Goal: Information Seeking & Learning: Learn about a topic

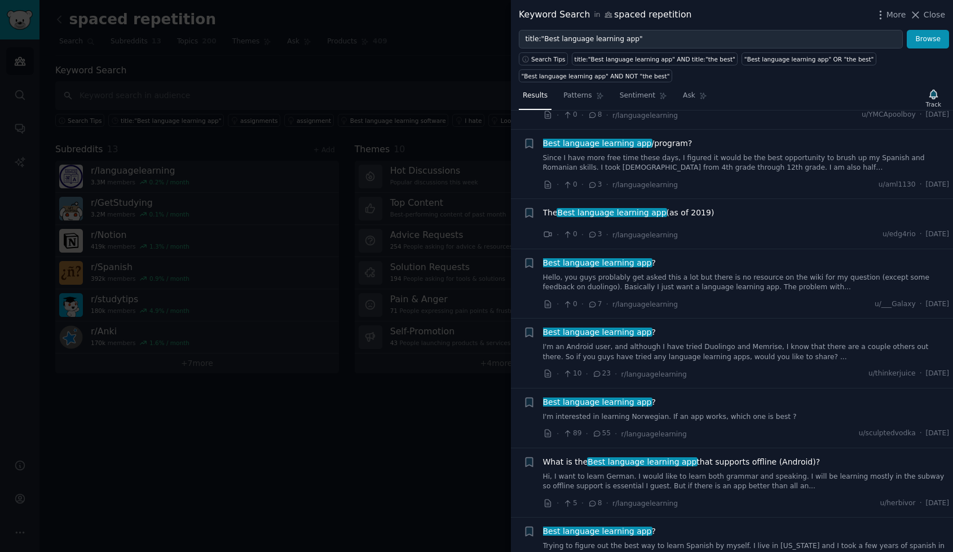
scroll to position [1015, 0]
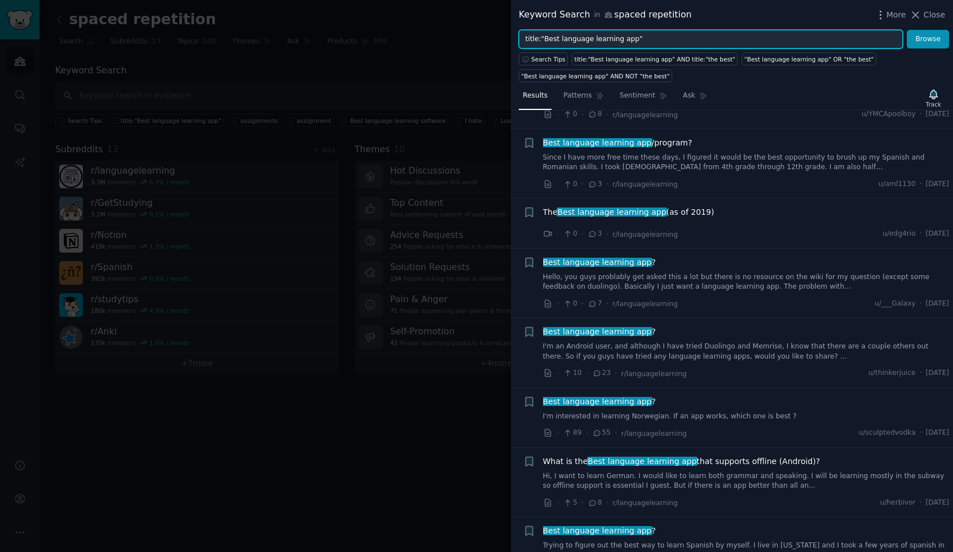
drag, startPoint x: 555, startPoint y: 38, endPoint x: 610, endPoint y: 41, distance: 54.7
click at [610, 41] on input "title:"Best language learning app"" at bounding box center [711, 39] width 384 height 19
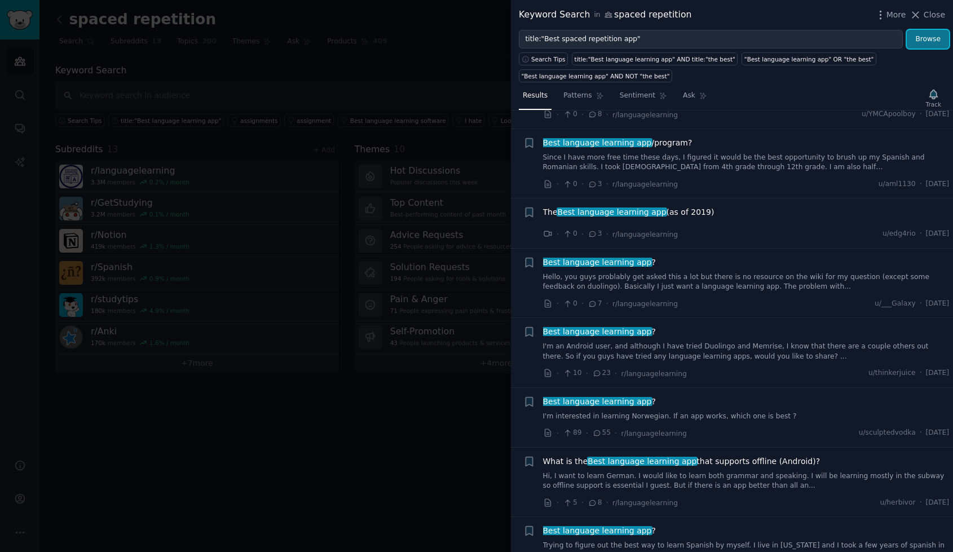
click at [922, 43] on button "Browse" at bounding box center [927, 39] width 42 height 19
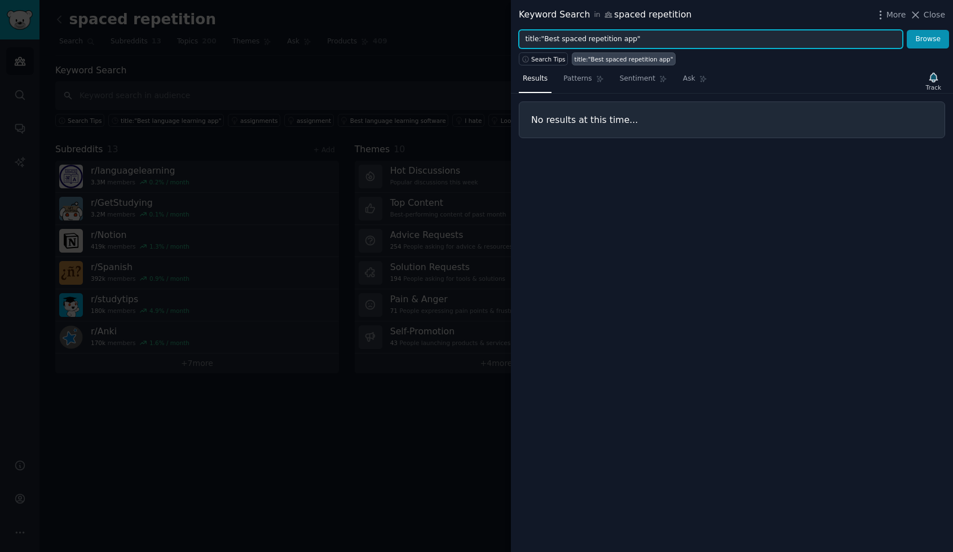
drag, startPoint x: 621, startPoint y: 37, endPoint x: 610, endPoint y: 37, distance: 10.7
click at [610, 37] on input "title:"Best spaced repetition app"" at bounding box center [711, 39] width 384 height 19
click at [555, 36] on input "title:"Best spaced repetition"" at bounding box center [711, 39] width 384 height 19
type input "title:"spaced repetition""
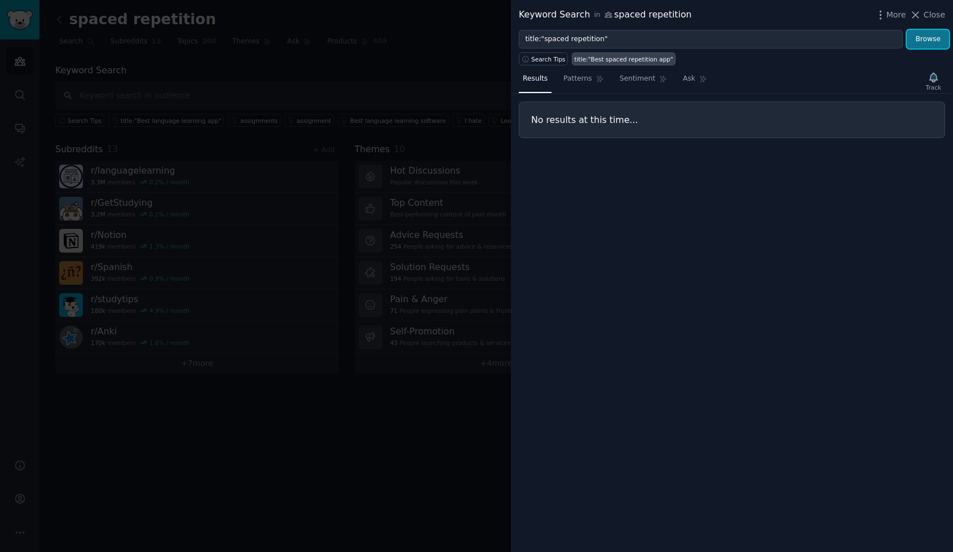
click at [935, 38] on button "Browse" at bounding box center [927, 39] width 42 height 19
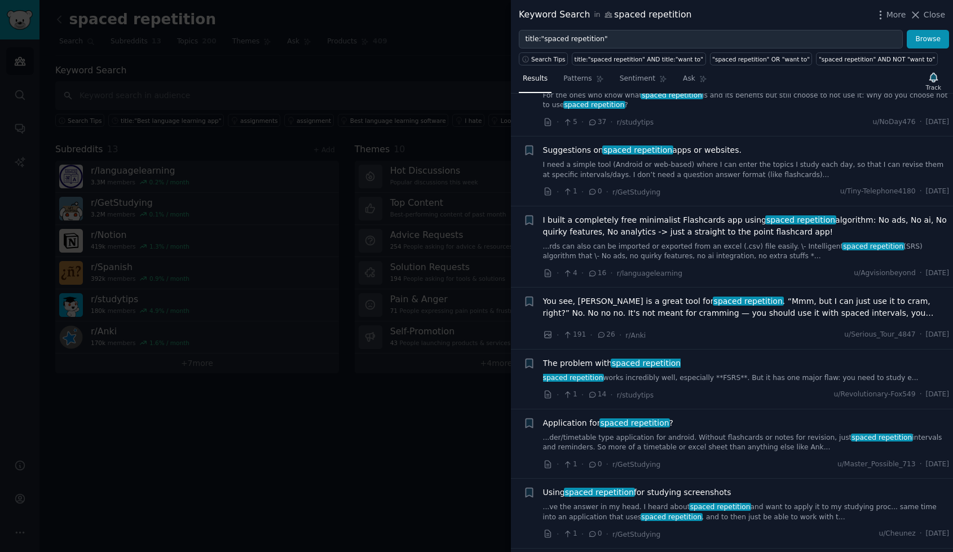
scroll to position [676, 0]
